Goal: Task Accomplishment & Management: Use online tool/utility

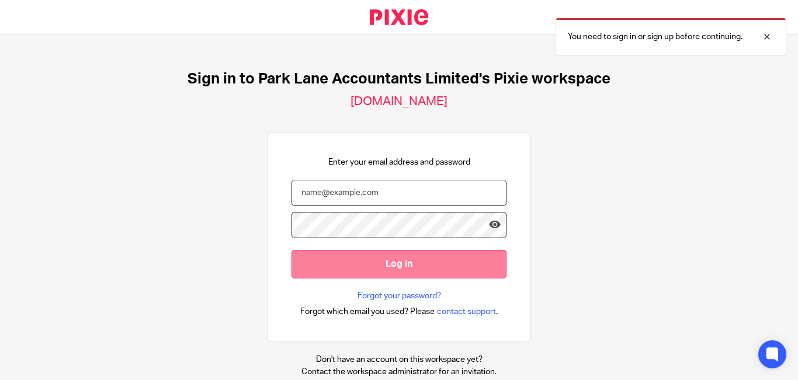
type input "[PERSON_NAME][EMAIL_ADDRESS][DOMAIN_NAME]"
click at [415, 258] on input "Log in" at bounding box center [399, 264] width 215 height 29
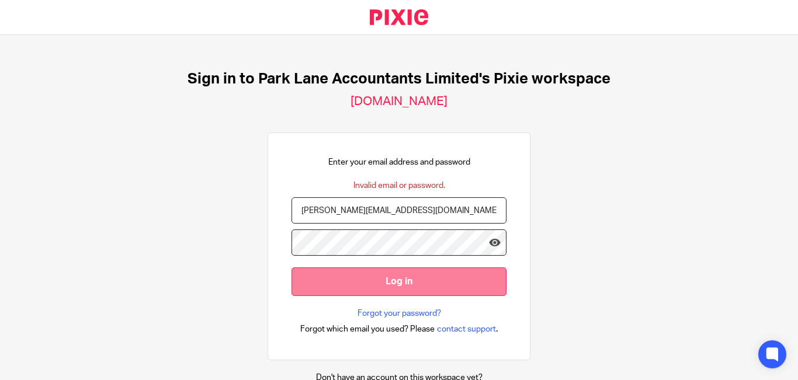
click at [387, 288] on input "Log in" at bounding box center [399, 282] width 215 height 29
click at [417, 286] on input "Log in" at bounding box center [399, 282] width 215 height 29
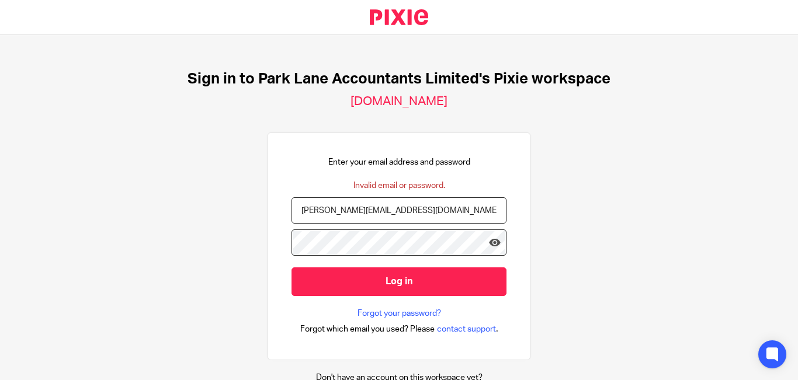
click at [292, 268] on input "Log in" at bounding box center [399, 282] width 215 height 29
click at [382, 317] on link "Forgot your password?" at bounding box center [400, 314] width 84 height 12
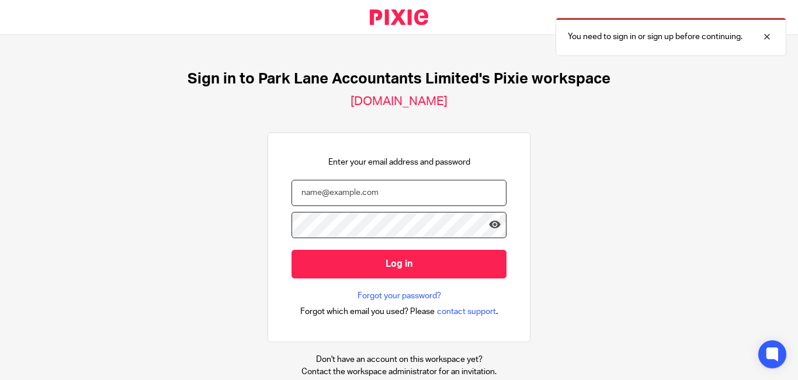
type input "kruti@parklaneaccountants.co.uk"
click at [292, 250] on input "Log in" at bounding box center [399, 264] width 215 height 29
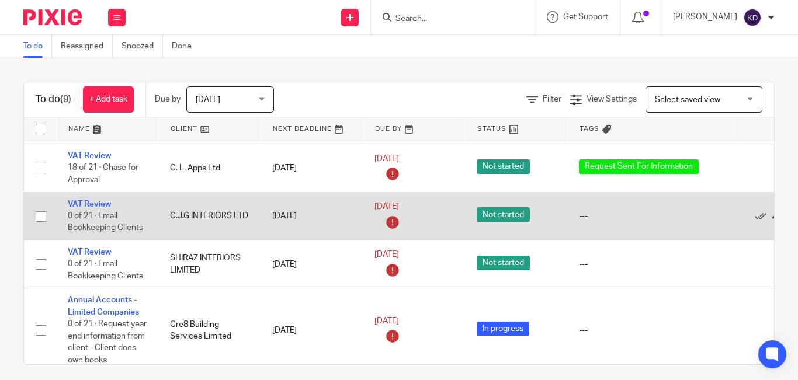
scroll to position [58, 0]
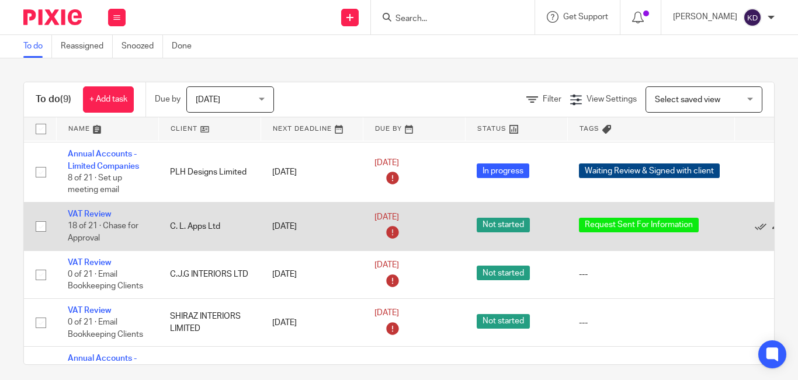
click at [81, 213] on link "VAT Review" at bounding box center [89, 214] width 43 height 8
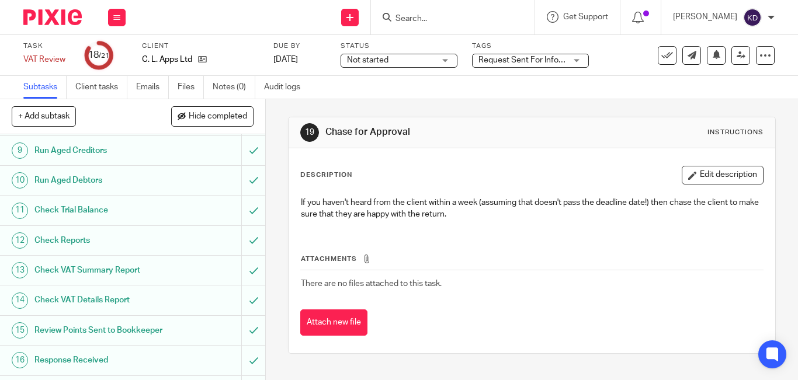
scroll to position [473, 0]
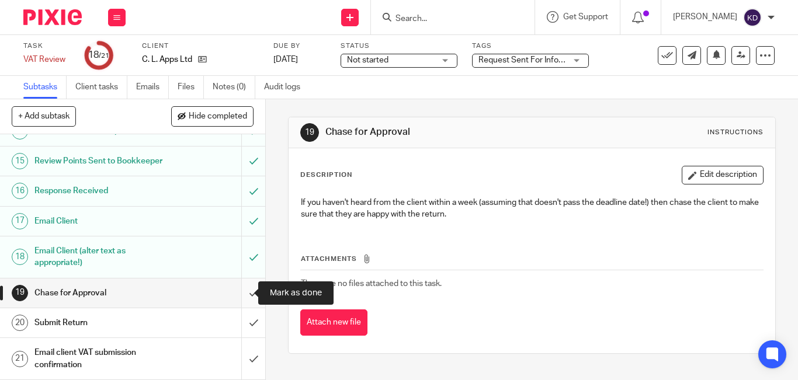
click at [237, 296] on input "submit" at bounding box center [132, 293] width 265 height 29
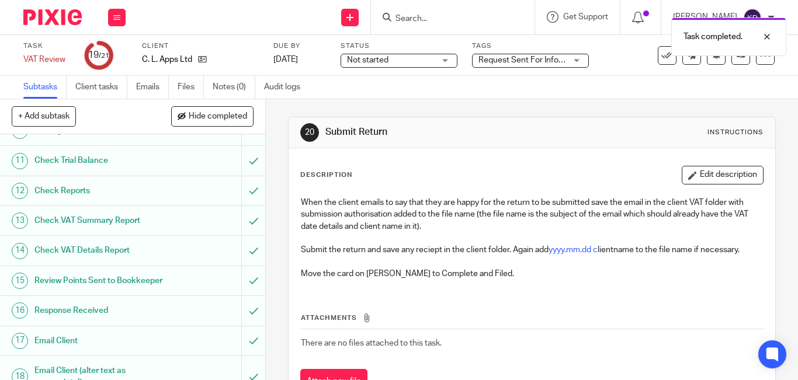
scroll to position [473, 0]
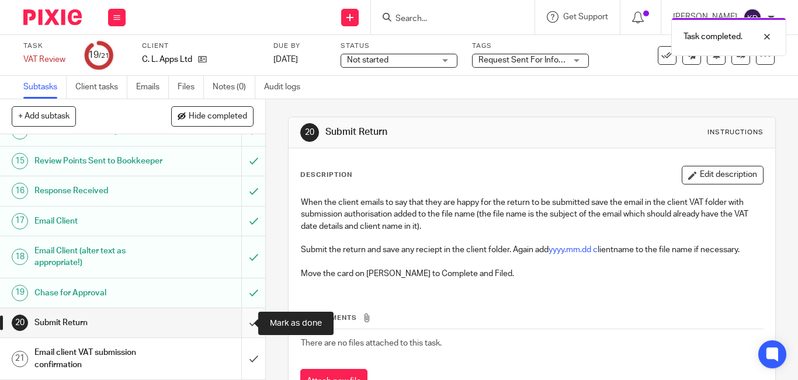
click at [238, 324] on input "submit" at bounding box center [132, 323] width 265 height 29
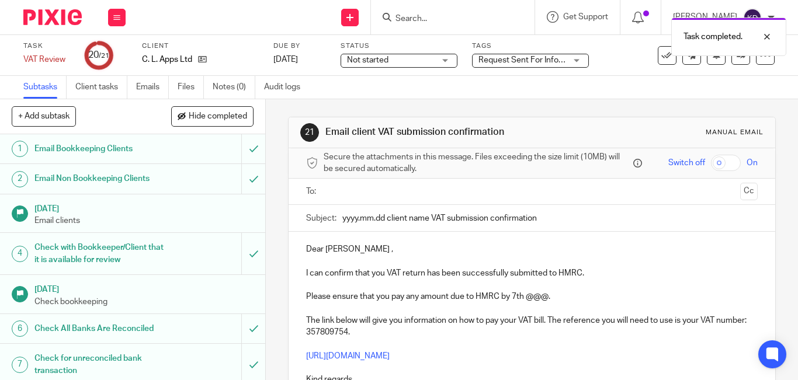
scroll to position [473, 0]
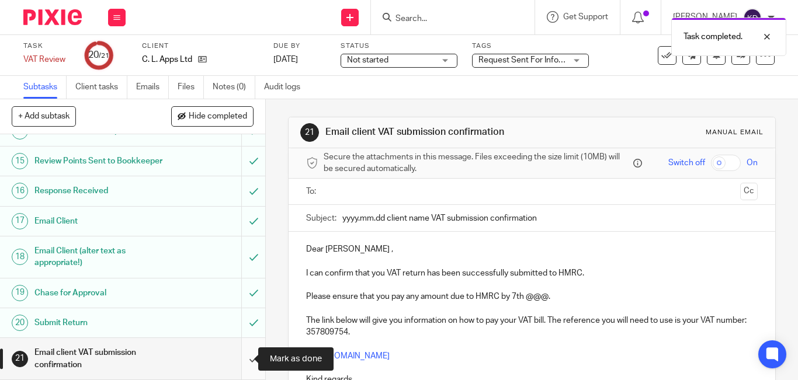
click at [243, 364] on input "submit" at bounding box center [132, 358] width 265 height 41
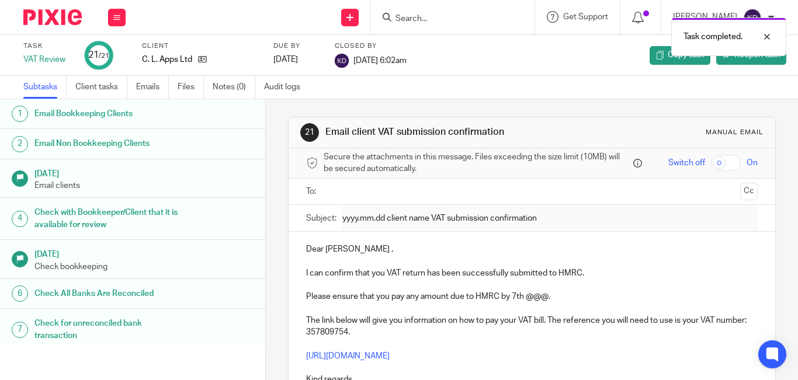
click at [456, 22] on div "Task completed." at bounding box center [593, 34] width 388 height 44
click at [455, 13] on div "Task completed." at bounding box center [593, 34] width 388 height 44
click at [417, 23] on div "Task completed." at bounding box center [593, 34] width 388 height 44
click at [424, 19] on div "Task completed." at bounding box center [593, 34] width 388 height 44
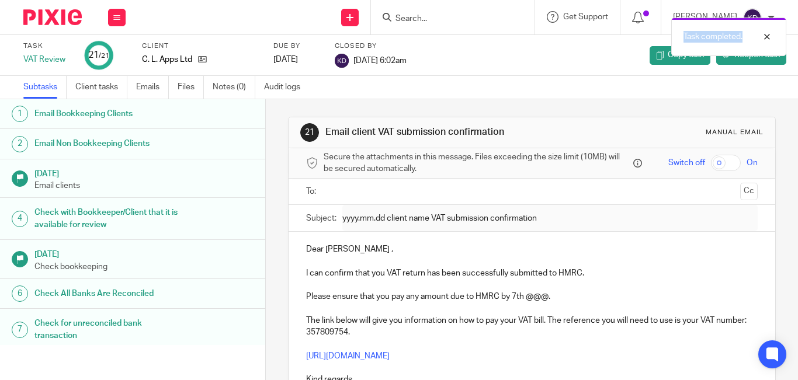
click at [424, 19] on div "Task completed." at bounding box center [593, 34] width 388 height 44
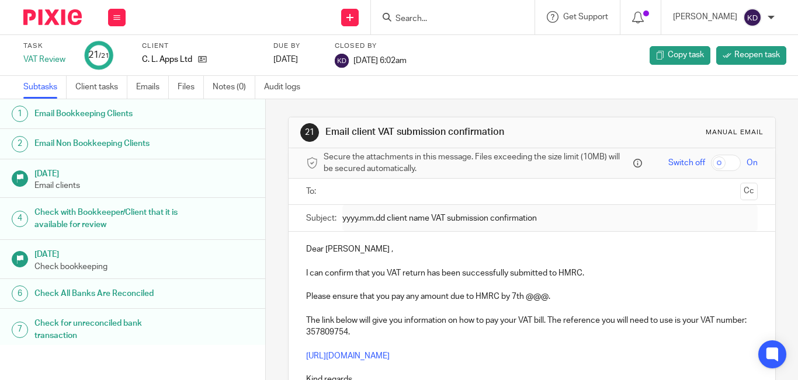
click at [448, 25] on form at bounding box center [457, 17] width 124 height 15
click at [417, 20] on div at bounding box center [451, 17] width 136 height 15
click at [433, 15] on input "Search" at bounding box center [447, 19] width 105 height 11
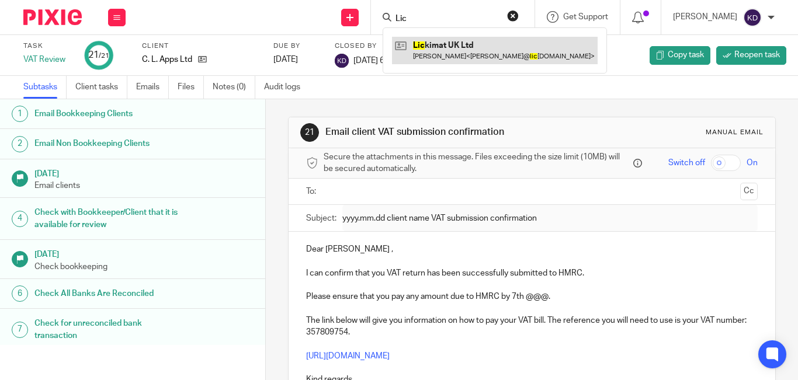
type input "Lic"
click at [458, 48] on link at bounding box center [495, 50] width 206 height 27
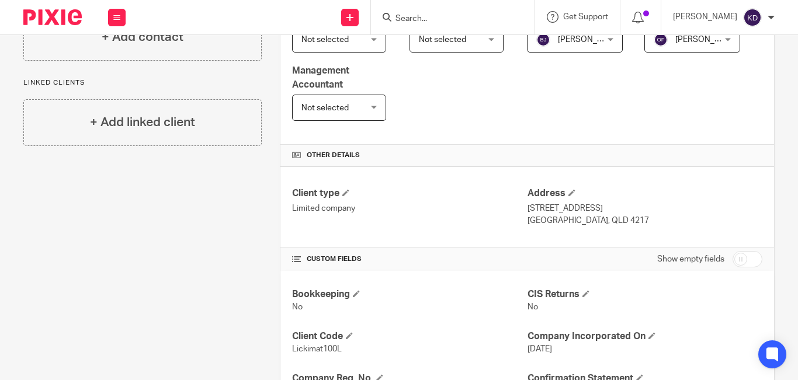
scroll to position [351, 0]
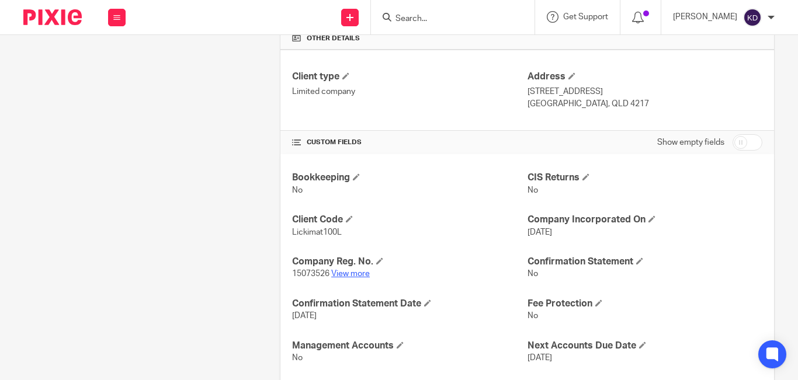
click at [345, 274] on link "View more" at bounding box center [350, 274] width 39 height 8
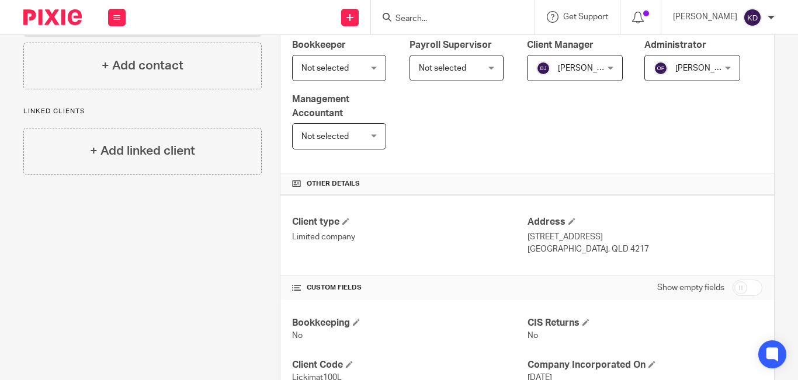
scroll to position [0, 0]
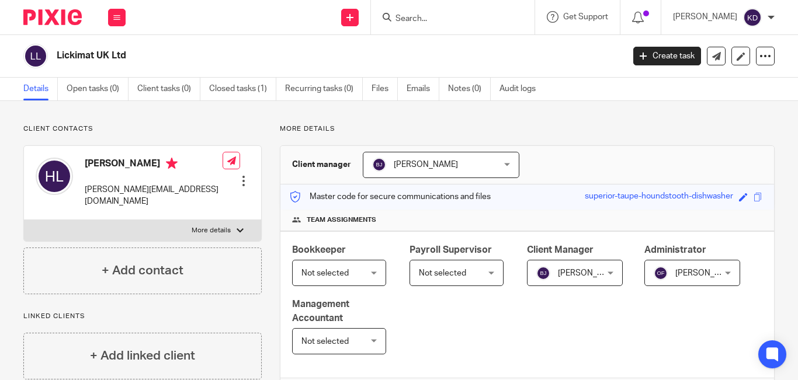
click at [435, 10] on form at bounding box center [457, 17] width 124 height 15
click at [424, 22] on input "Search" at bounding box center [447, 19] width 105 height 11
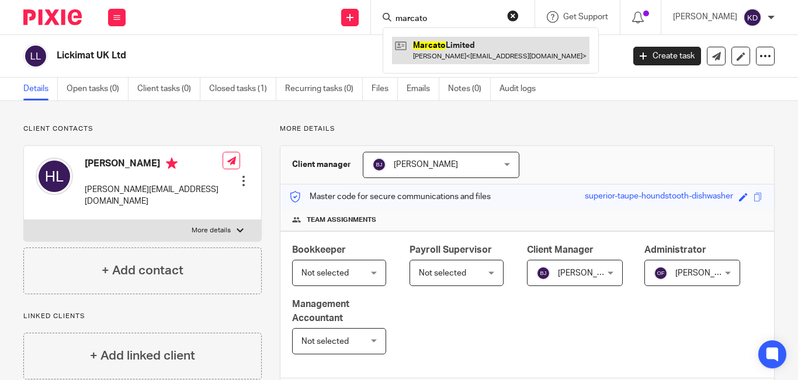
type input "marcato"
click at [461, 46] on link at bounding box center [491, 50] width 198 height 27
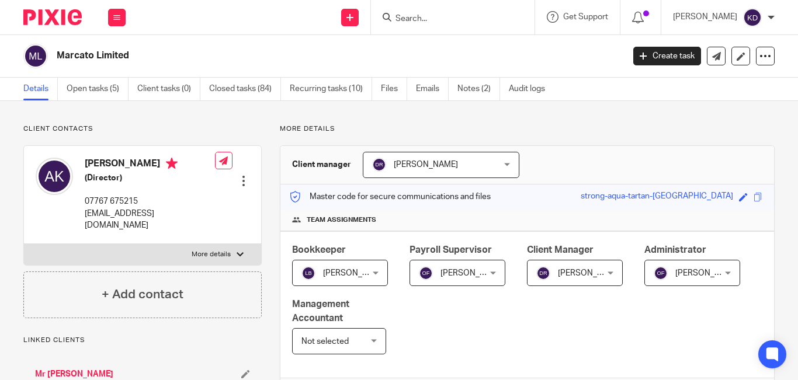
click at [483, 15] on input "Search" at bounding box center [447, 19] width 105 height 11
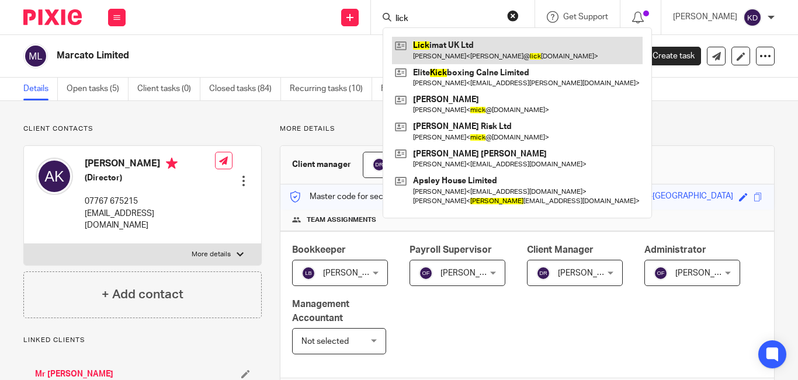
type input "lick"
click at [455, 57] on link at bounding box center [517, 50] width 251 height 27
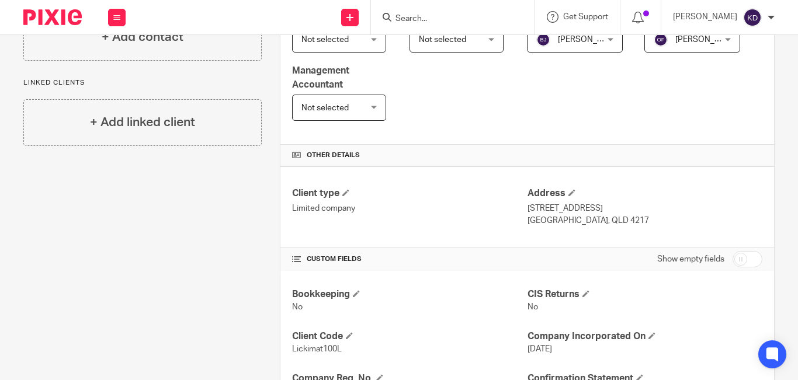
scroll to position [351, 0]
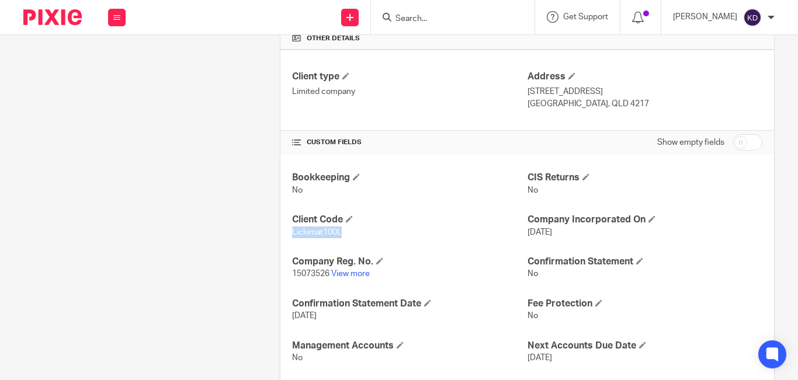
drag, startPoint x: 289, startPoint y: 234, endPoint x: 364, endPoint y: 231, distance: 74.3
click at [364, 231] on p "Lickimat100L" at bounding box center [409, 233] width 235 height 12
copy span "Lickimat100L"
